Goal: Information Seeking & Learning: Learn about a topic

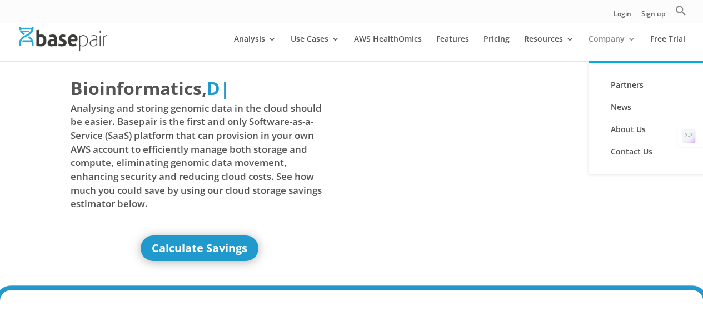
click at [612, 47] on link "Company" at bounding box center [612, 48] width 47 height 26
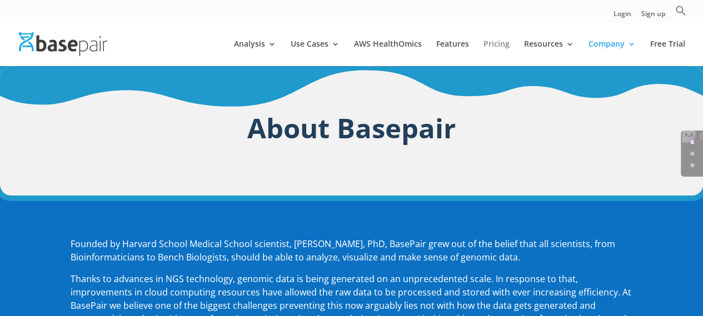
click at [506, 41] on link "Pricing" at bounding box center [497, 53] width 26 height 26
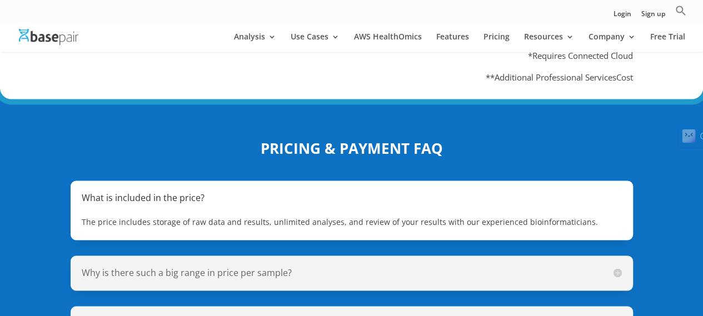
scroll to position [773, 0]
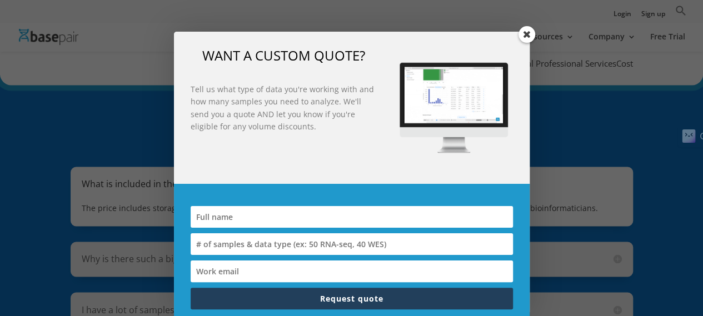
click at [506, 41] on img at bounding box center [454, 108] width 136 height 136
click at [522, 37] on span at bounding box center [527, 34] width 17 height 17
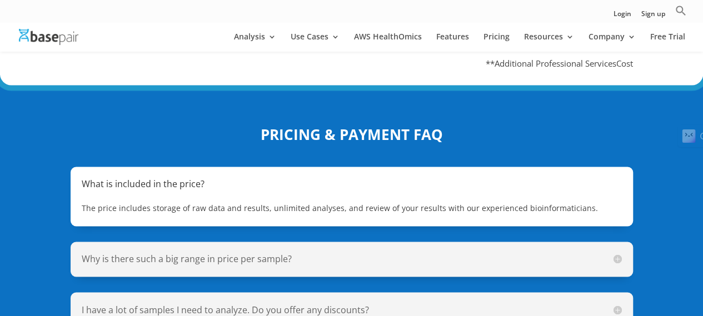
scroll to position [864, 0]
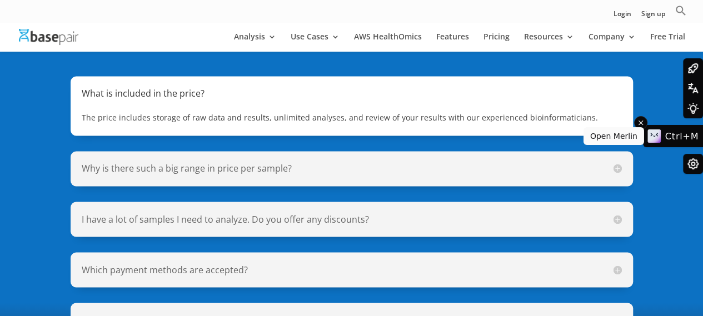
click at [677, 136] on span "Ctrl+M" at bounding box center [682, 136] width 33 height 11
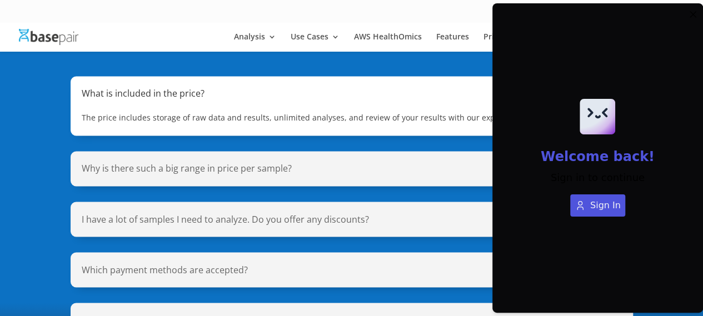
click at [473, 1] on div "Login Sign up Search for: Search Button" at bounding box center [351, 11] width 703 height 22
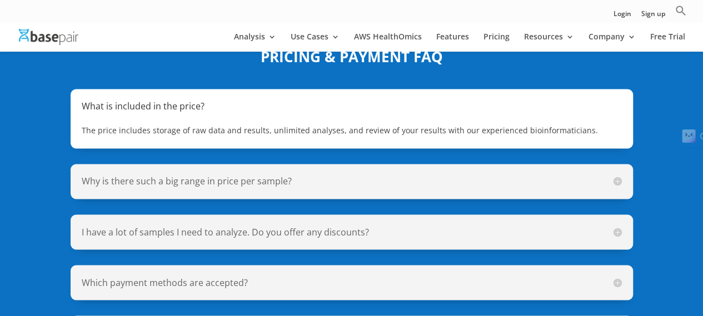
scroll to position [852, 0]
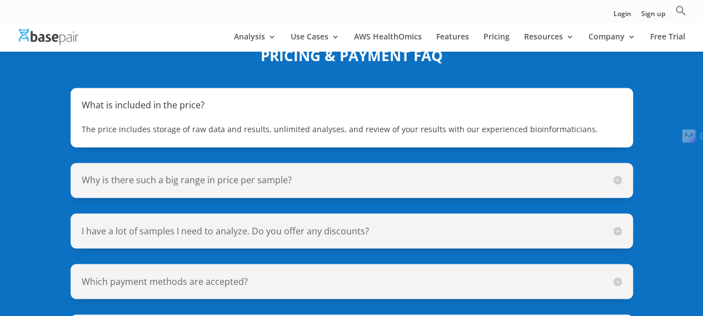
click at [261, 177] on h5 "Why is there such a big range in price per sample?" at bounding box center [352, 180] width 540 height 13
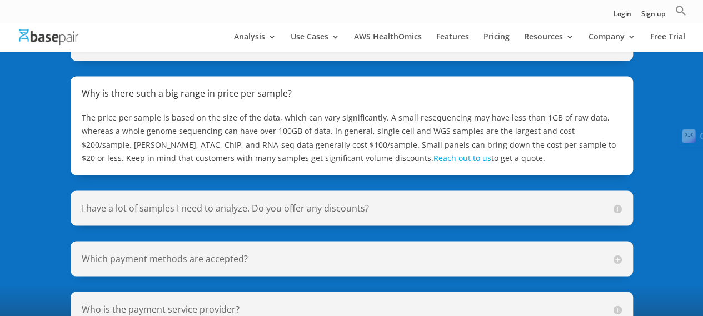
scroll to position [932, 0]
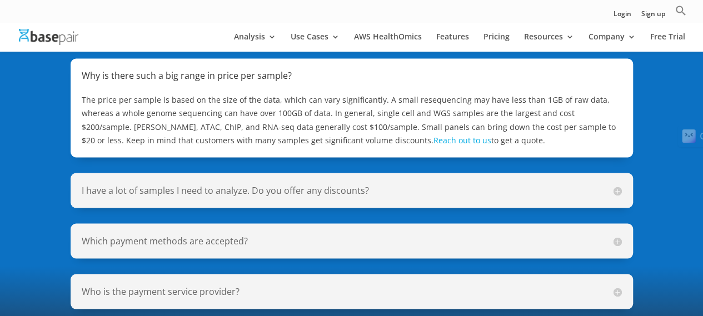
click at [282, 190] on h5 "I have a lot of samples I need to analyze. Do you offer any discounts?" at bounding box center [352, 190] width 540 height 13
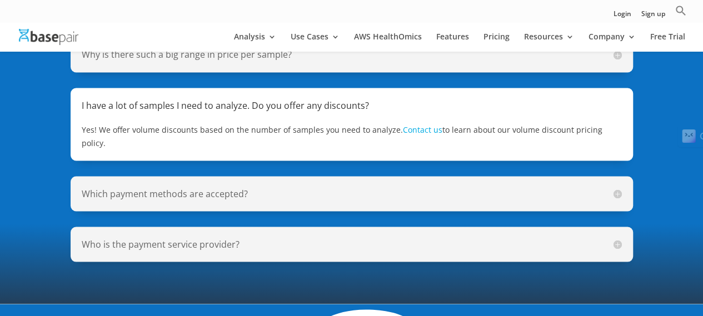
scroll to position [954, 0]
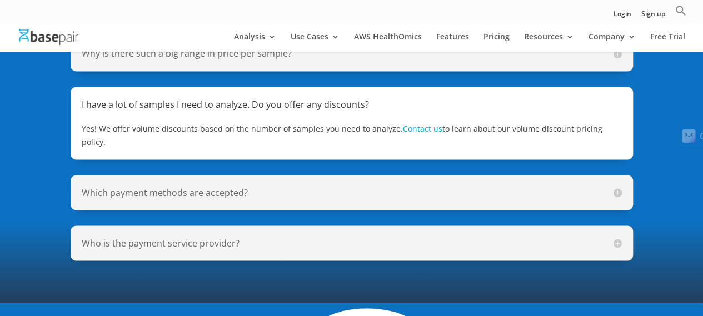
click at [196, 186] on h5 "Which payment methods are accepted?" at bounding box center [352, 192] width 540 height 13
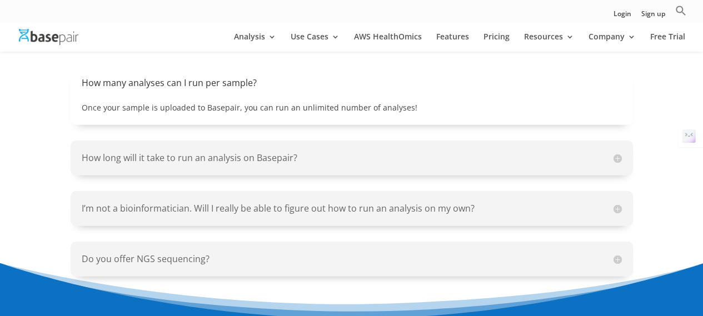
scroll to position [1262, 0]
click at [266, 157] on h5 "How long will it take to run an analysis on Basepair?" at bounding box center [352, 158] width 540 height 13
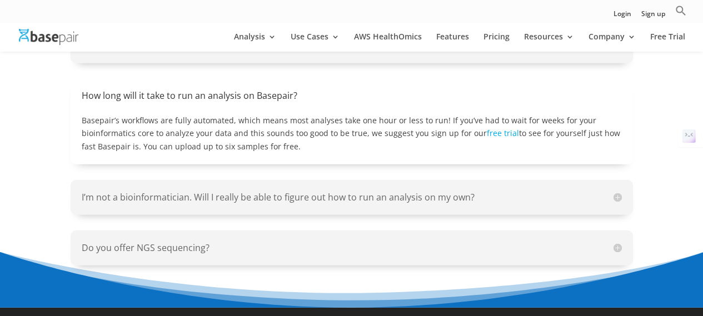
scroll to position [1301, 0]
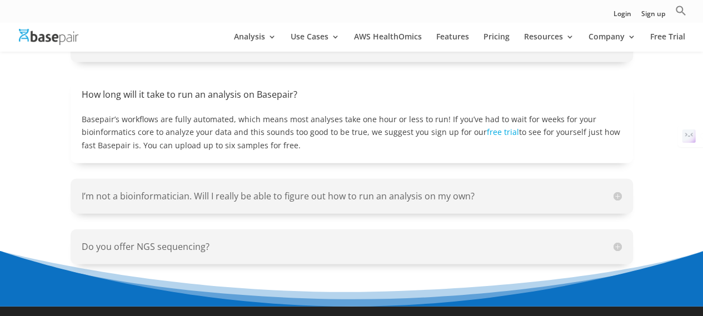
click at [292, 193] on h5 "I’m not a bioinformatician. Will I really be able to figure out how to run an a…" at bounding box center [352, 196] width 540 height 13
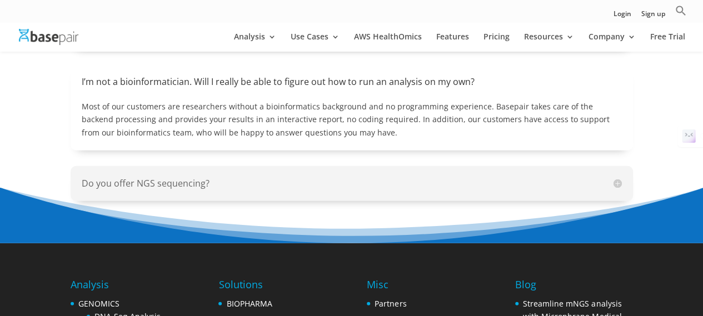
scroll to position [1366, 0]
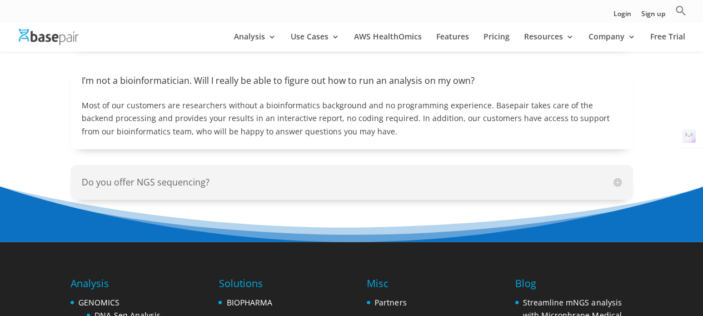
click at [199, 182] on h5 "Do you offer NGS sequencing?" at bounding box center [352, 182] width 540 height 13
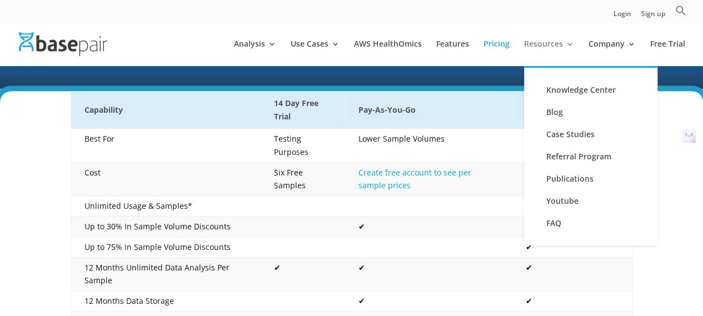
scroll to position [0, 0]
